Goal: Information Seeking & Learning: Learn about a topic

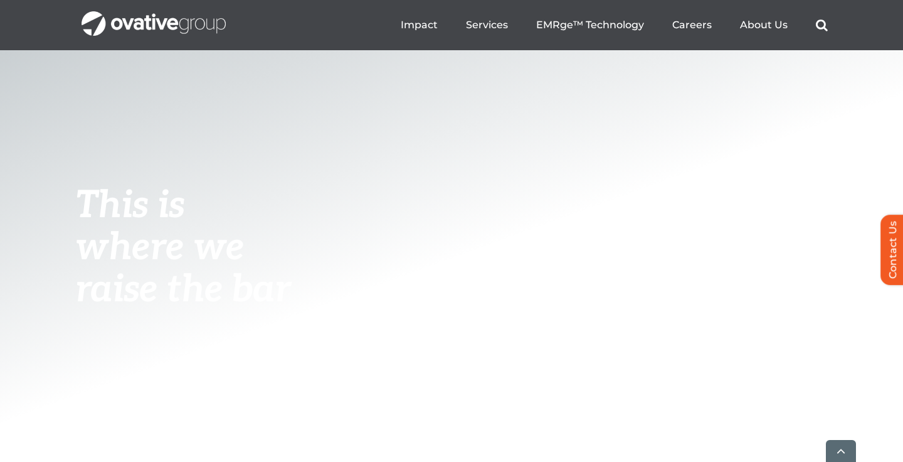
scroll to position [480, 0]
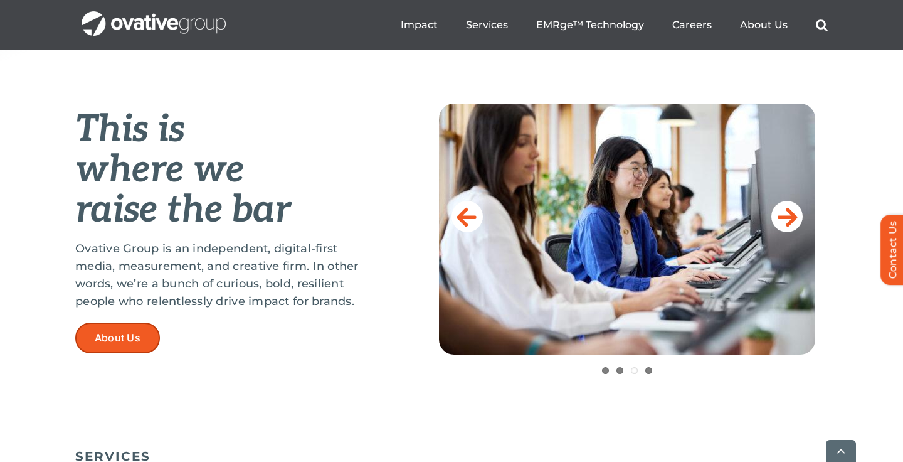
click at [135, 327] on link "About Us" at bounding box center [117, 337] width 85 height 31
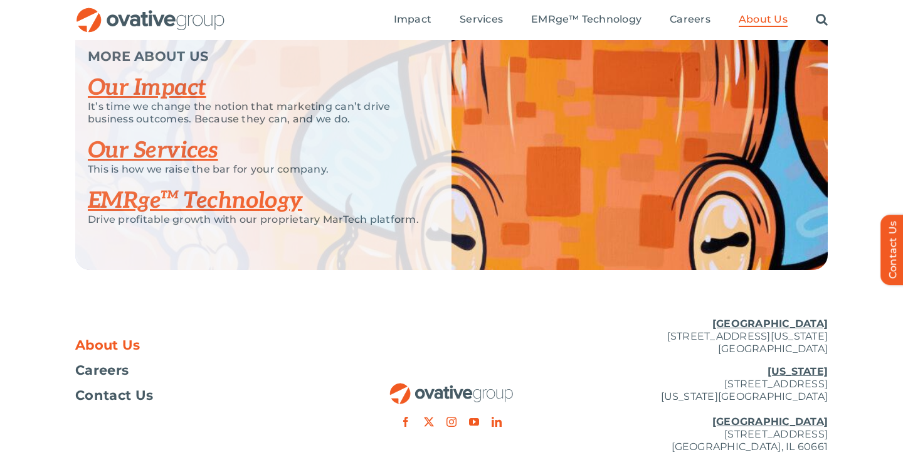
scroll to position [2633, 0]
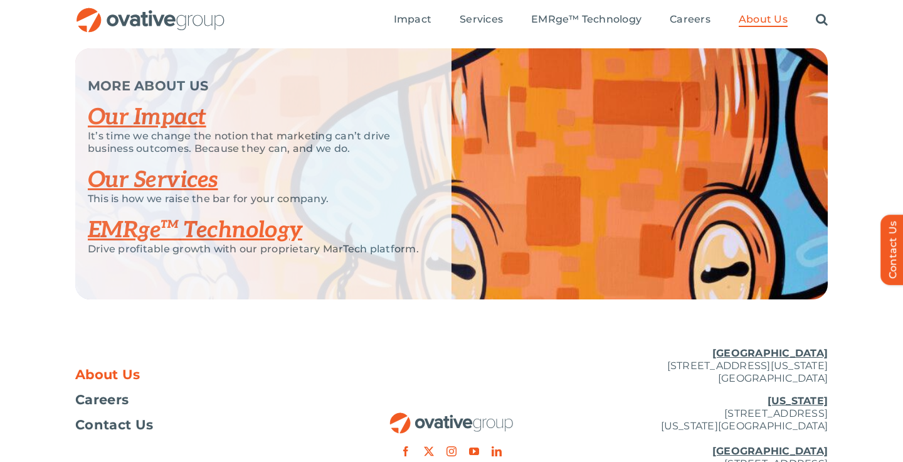
click at [186, 131] on link "Our Impact" at bounding box center [147, 117] width 119 height 28
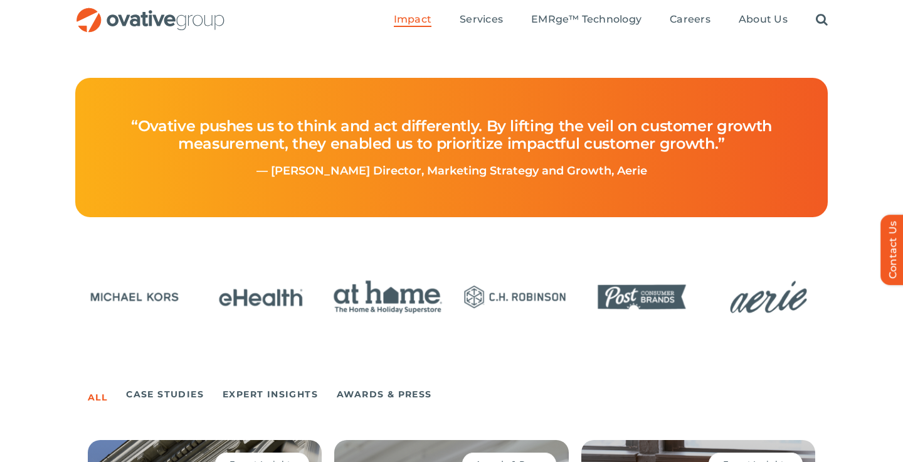
scroll to position [548, 0]
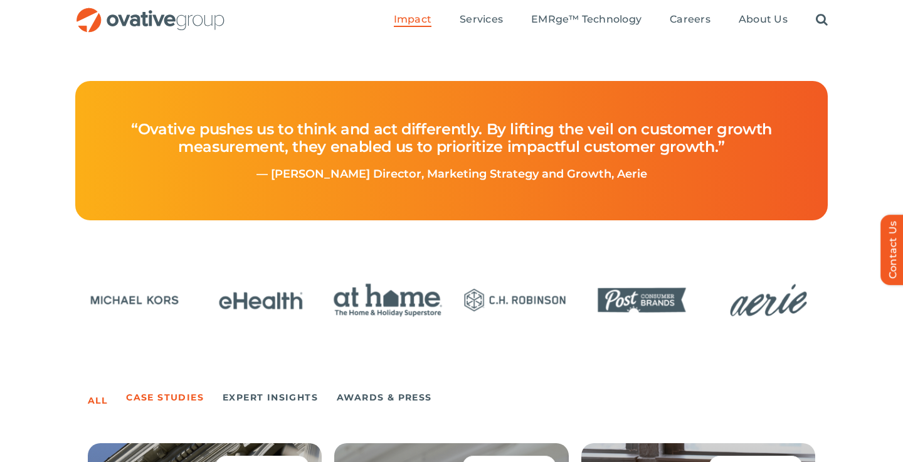
click at [198, 402] on link "Case Studies" at bounding box center [165, 397] width 78 height 18
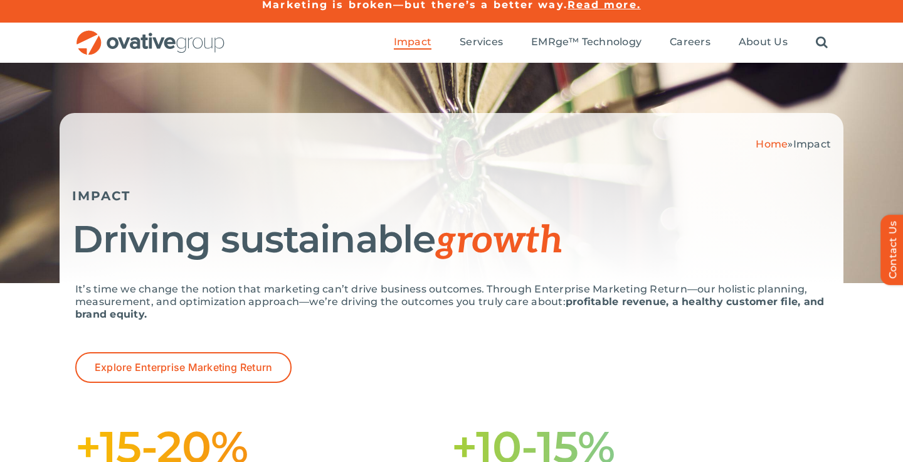
scroll to position [0, 0]
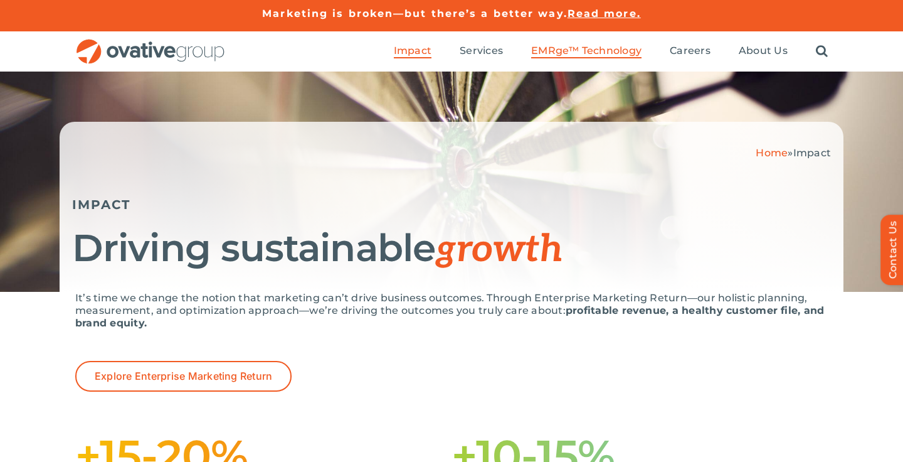
click at [580, 47] on span "EMRge™ Technology" at bounding box center [586, 51] width 110 height 13
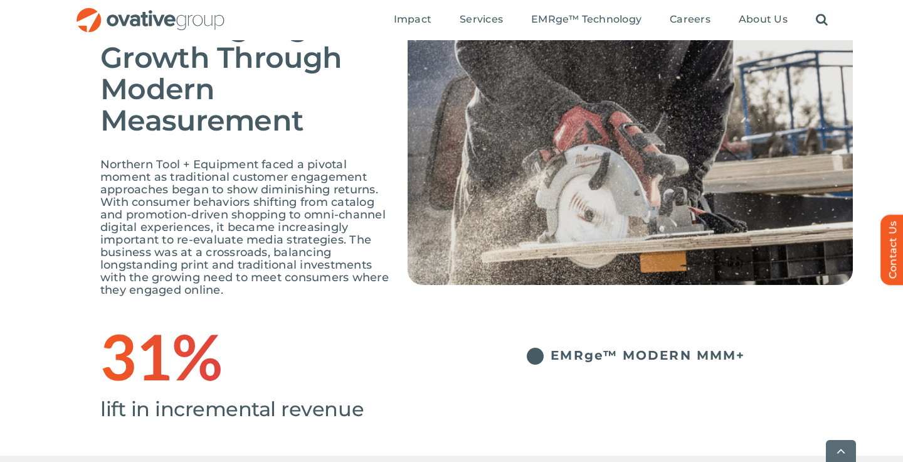
scroll to position [152, 0]
click at [305, 283] on span "Northern Tool + Equipment faced a pivotal moment as traditional customer engage…" at bounding box center [244, 227] width 289 height 139
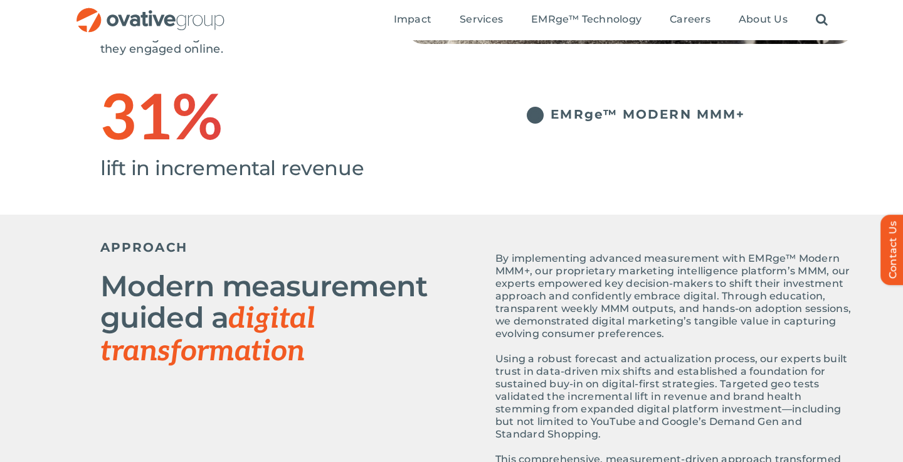
scroll to position [390, 0]
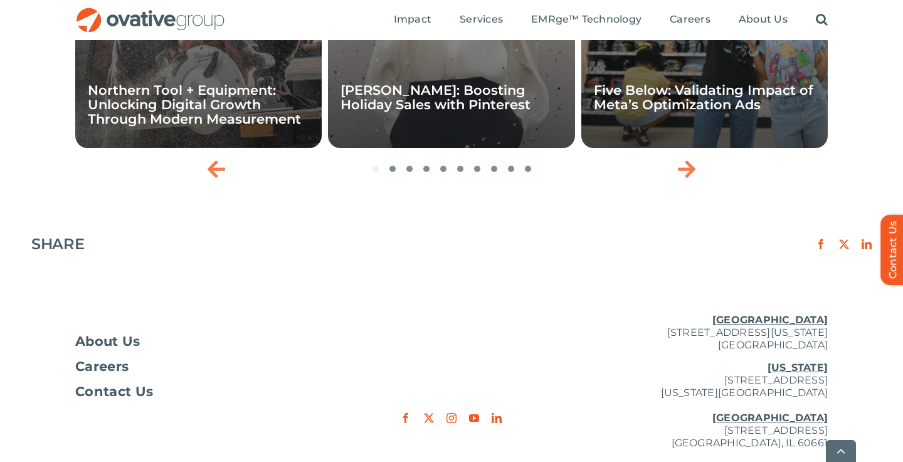
scroll to position [2109, 0]
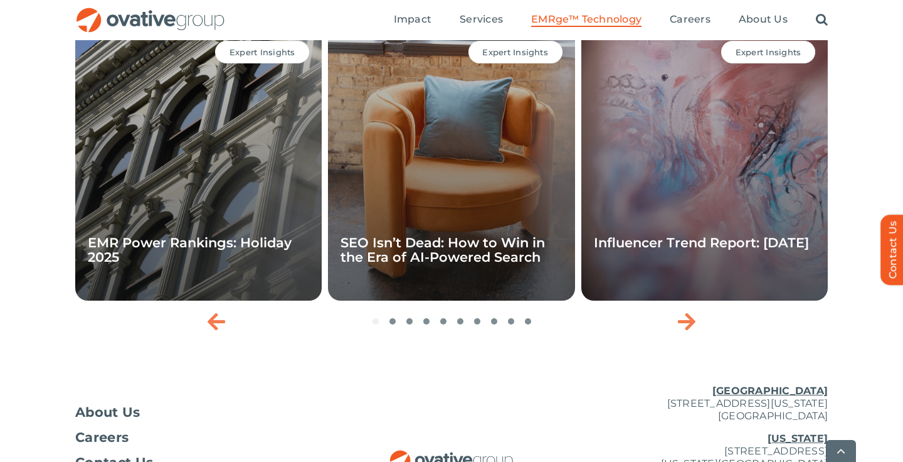
scroll to position [4277, 0]
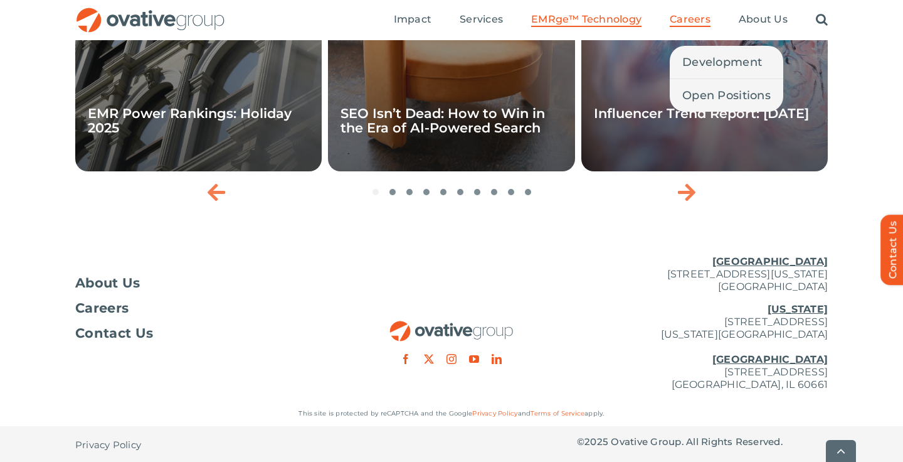
click at [692, 21] on span "Careers" at bounding box center [690, 19] width 41 height 13
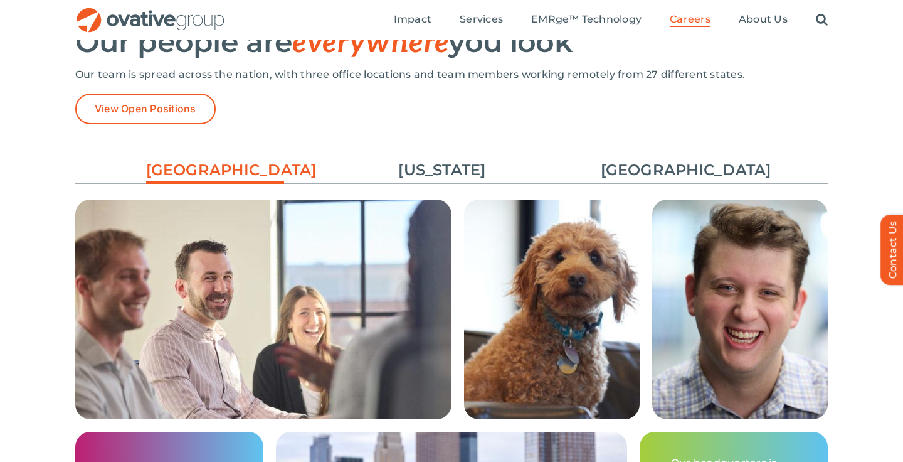
scroll to position [1832, 0]
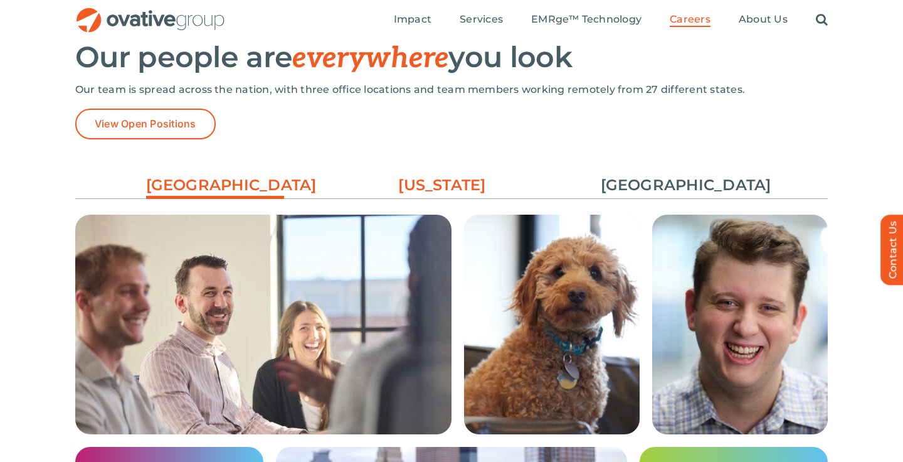
click at [443, 179] on link "[US_STATE]" at bounding box center [442, 184] width 138 height 21
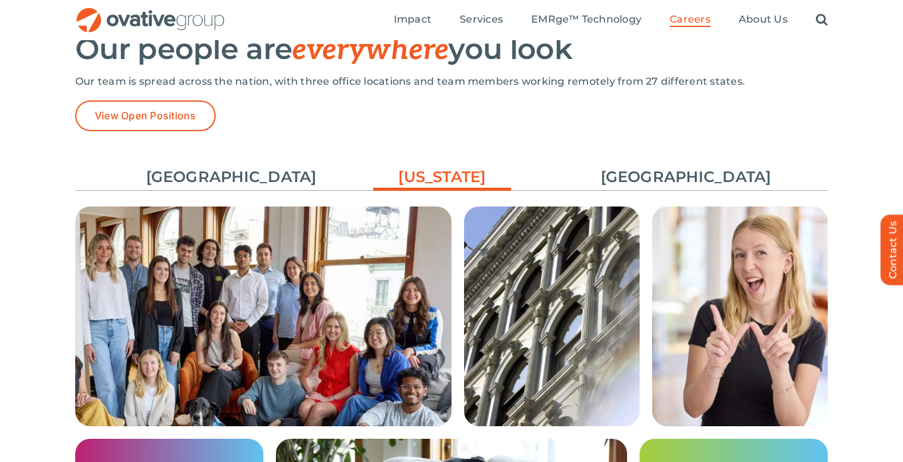
scroll to position [1709, 0]
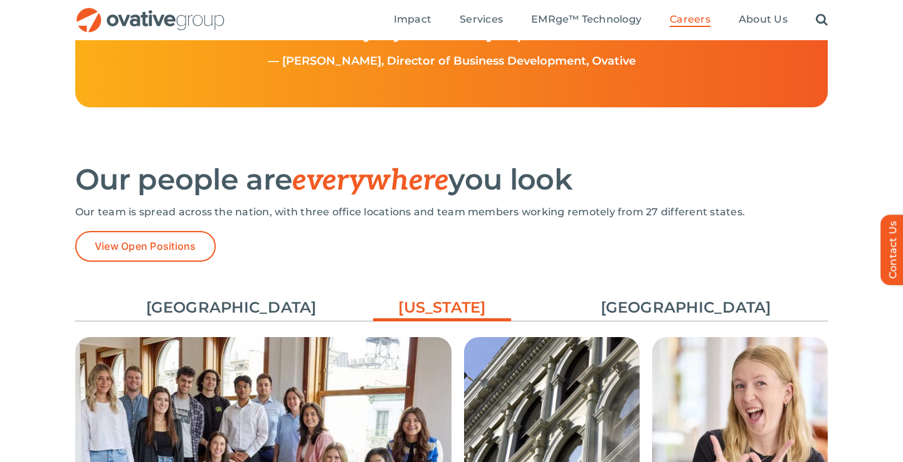
click at [641, 295] on ul "Minneapolis New York Chicago" at bounding box center [451, 307] width 753 height 34
click at [635, 304] on link "[GEOGRAPHIC_DATA]" at bounding box center [670, 307] width 138 height 21
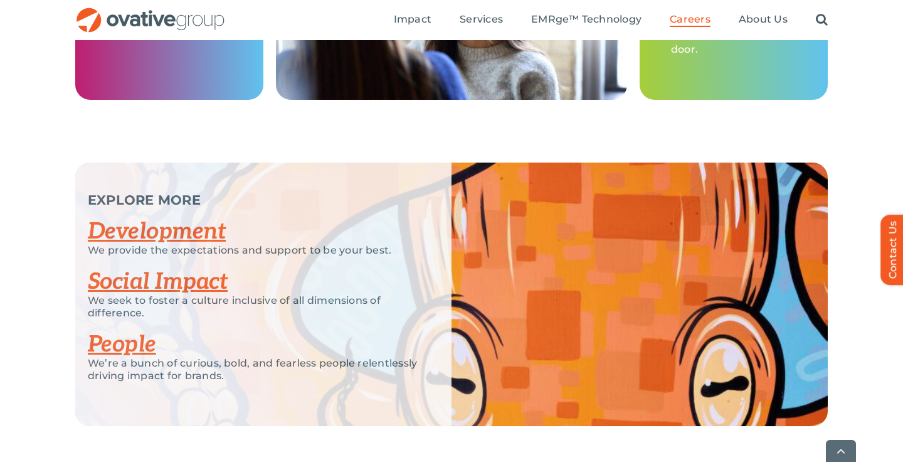
scroll to position [2330, 0]
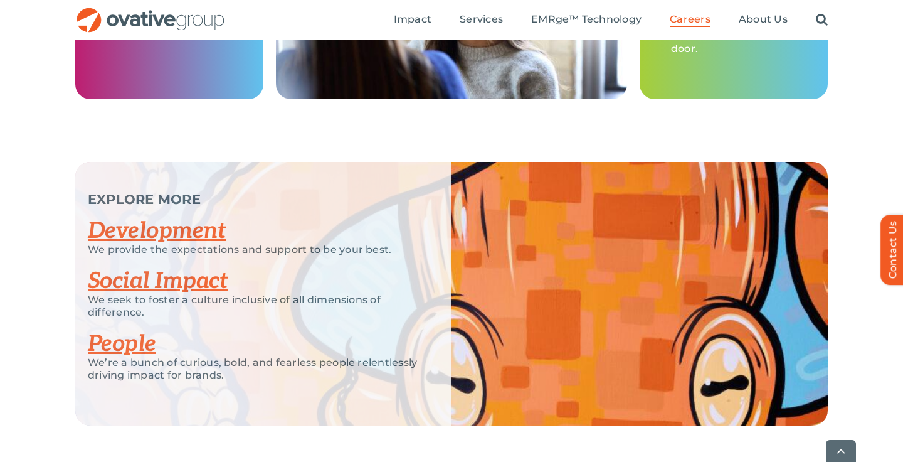
click at [164, 280] on link "Social Impact" at bounding box center [158, 281] width 140 height 28
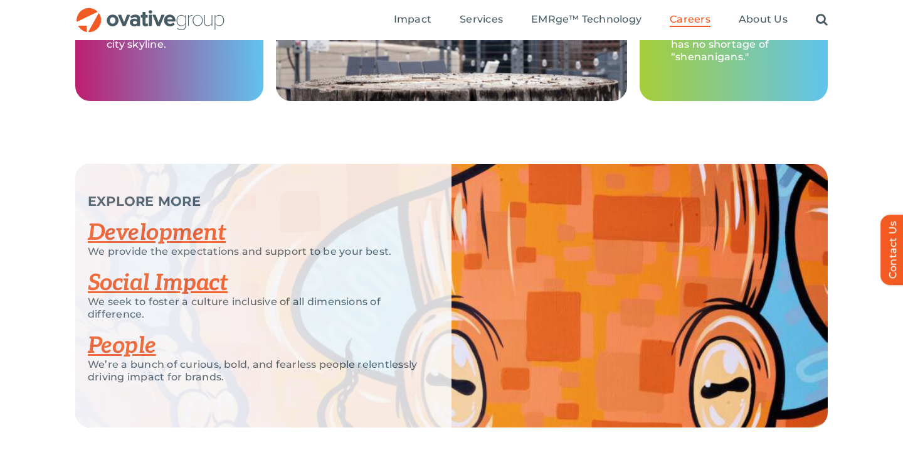
click at [113, 354] on link "People" at bounding box center [122, 346] width 68 height 28
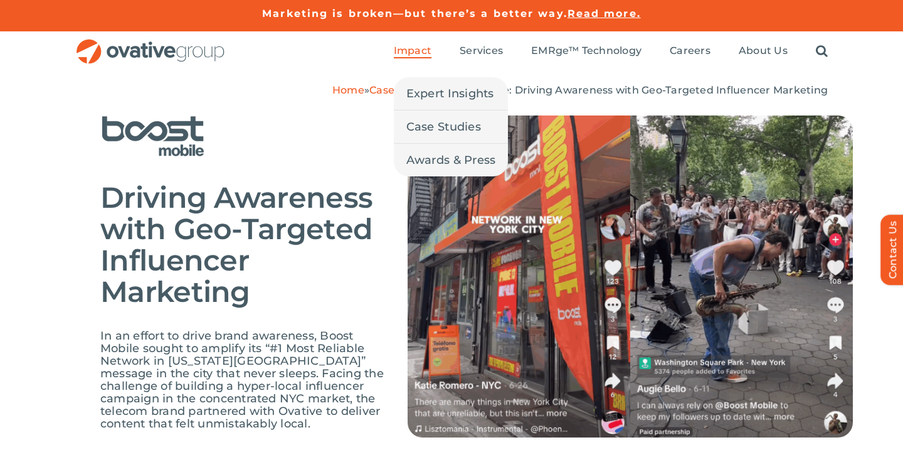
click at [420, 46] on span "Impact" at bounding box center [413, 51] width 38 height 13
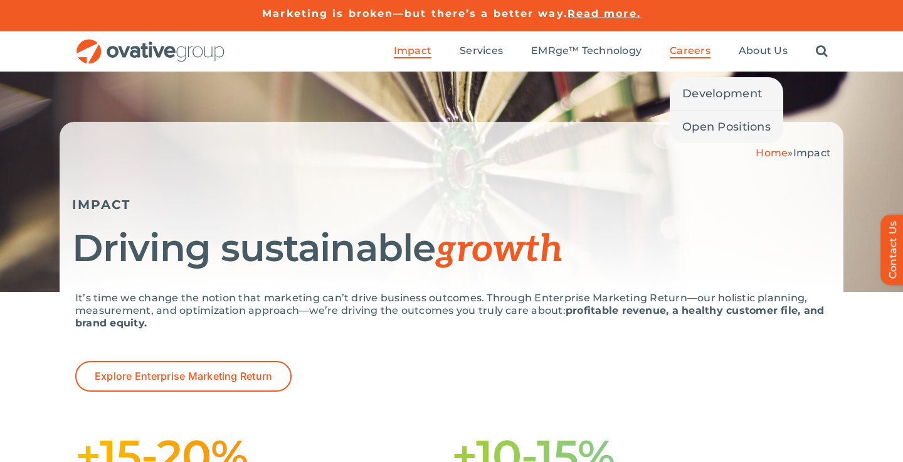
click at [688, 50] on span "Careers" at bounding box center [690, 51] width 41 height 13
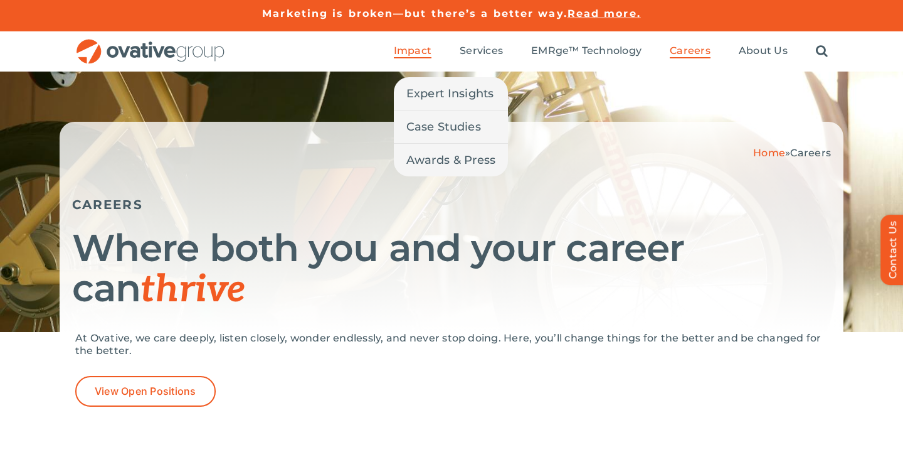
click at [419, 50] on span "Impact" at bounding box center [413, 51] width 38 height 13
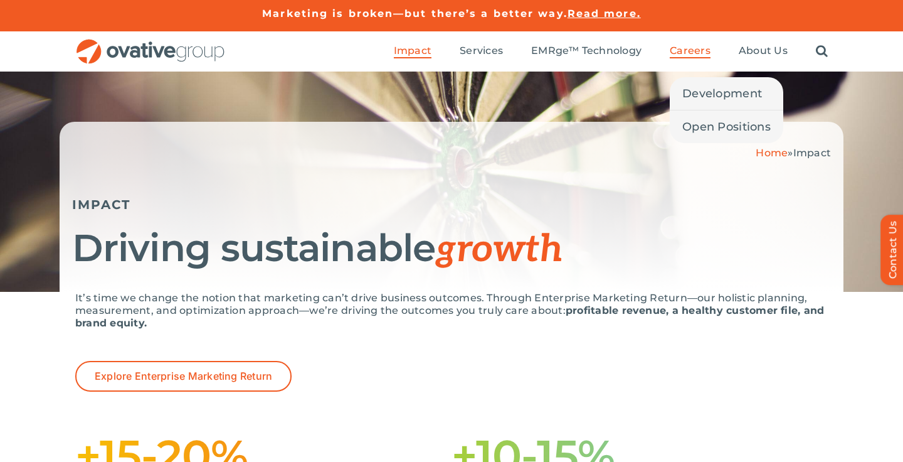
click at [692, 55] on span "Careers" at bounding box center [690, 51] width 41 height 13
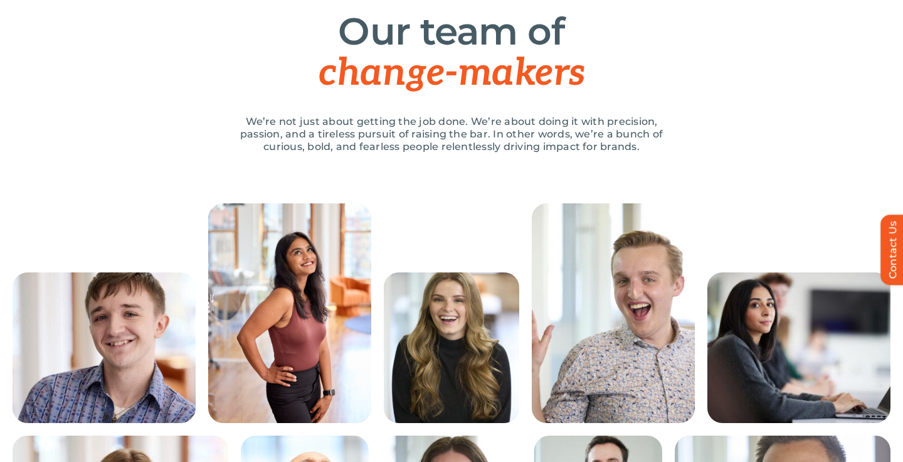
scroll to position [204, 0]
